Goal: Transaction & Acquisition: Purchase product/service

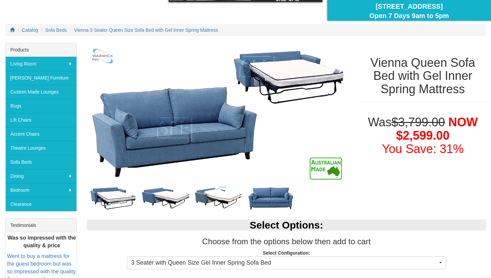
scroll to position [69, 0]
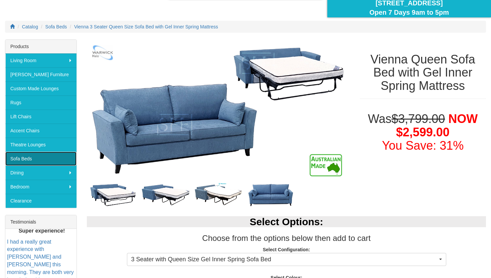
click at [14, 161] on link "Sofa Beds" at bounding box center [40, 159] width 71 height 14
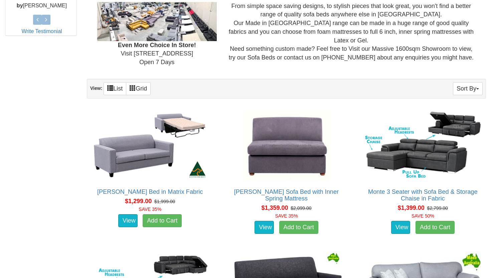
scroll to position [353, 0]
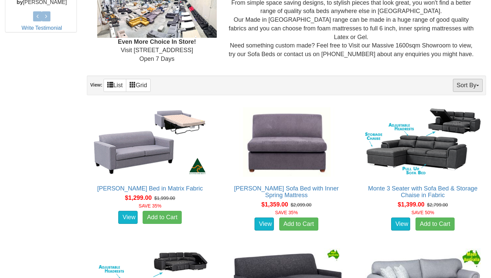
click at [461, 85] on button "Sort By" at bounding box center [468, 85] width 30 height 13
click at [450, 105] on link "Price+" at bounding box center [455, 107] width 53 height 9
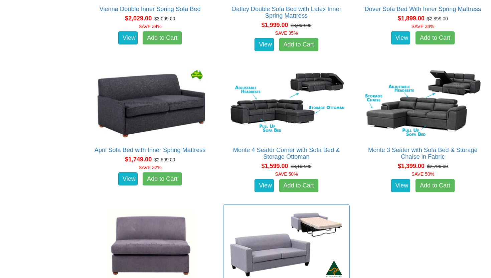
scroll to position [812, 0]
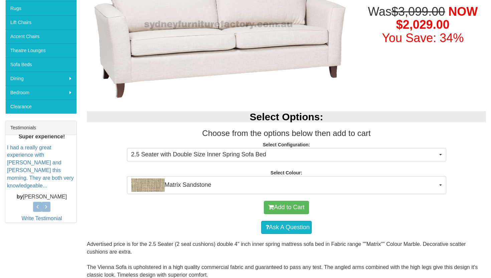
scroll to position [163, 0]
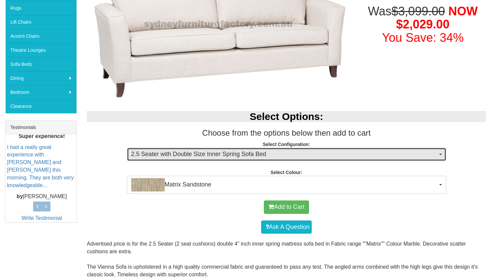
click at [272, 156] on span "2.5 Seater with Double Size Inner Spring Sofa Bed" at bounding box center [284, 154] width 306 height 9
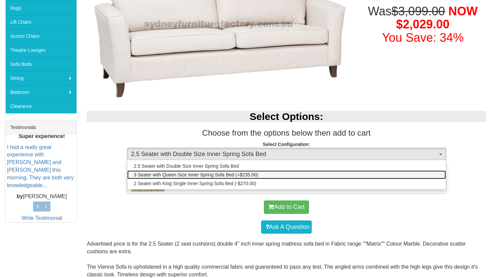
click at [245, 176] on span "3 Seater with Queen Size Inner Spring Sofa Bed (+$235.00)" at bounding box center [196, 174] width 124 height 7
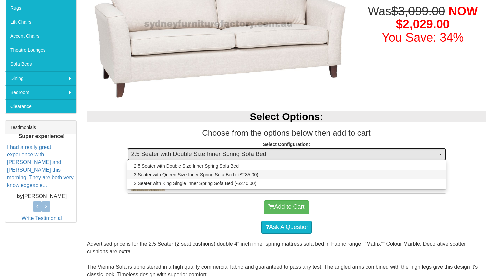
select select "440"
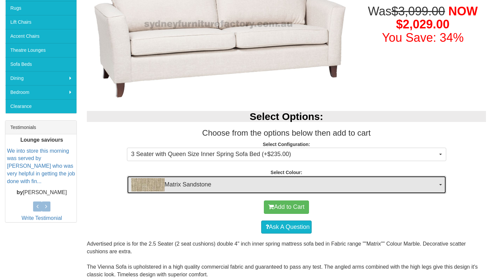
click at [224, 183] on span "Matrix Sandstone" at bounding box center [284, 184] width 306 height 13
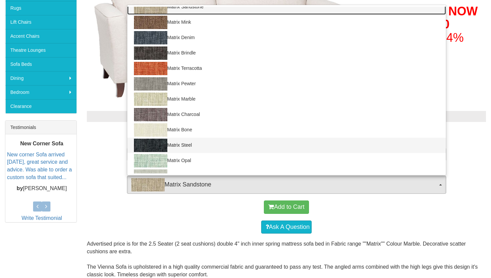
scroll to position [0, 0]
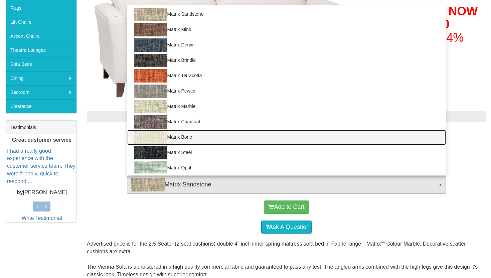
click at [179, 138] on link "Matrix Bone" at bounding box center [286, 137] width 318 height 15
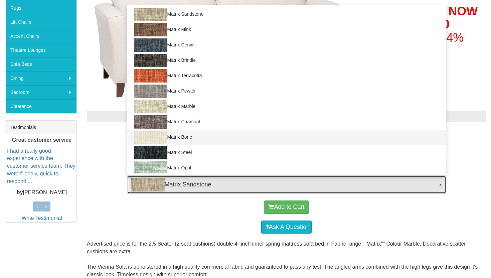
select select "885"
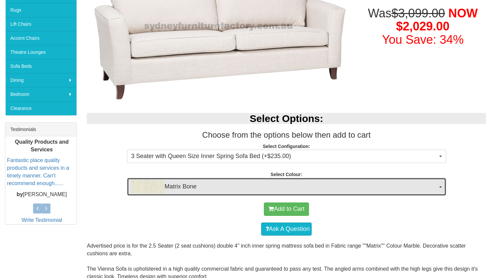
scroll to position [164, 0]
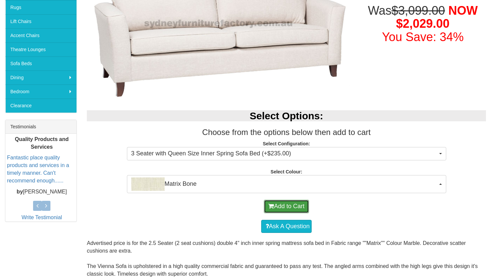
click at [291, 210] on button "Add to Cart" at bounding box center [286, 206] width 45 height 13
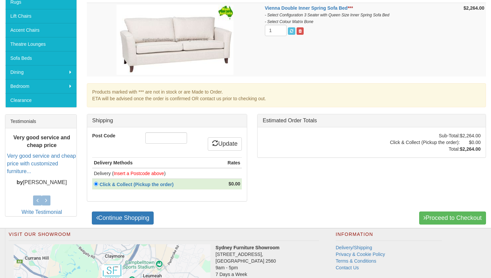
scroll to position [251, 0]
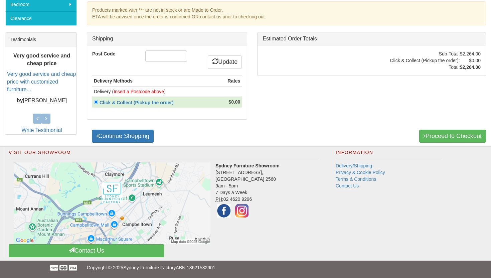
drag, startPoint x: 0, startPoint y: 0, endPoint x: 323, endPoint y: 212, distance: 386.5
